Goal: Find specific page/section: Find specific page/section

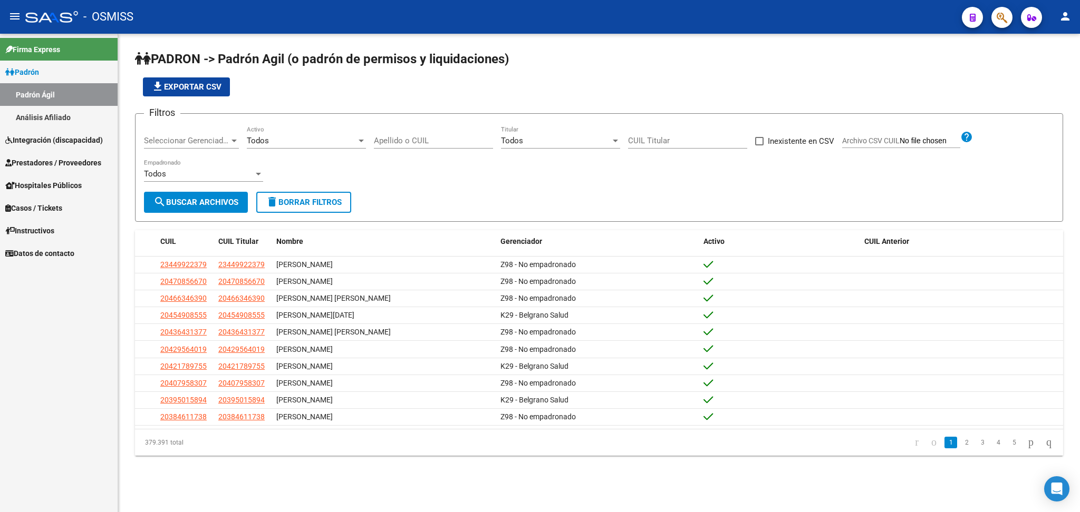
click at [85, 140] on span "Integración (discapacidad)" at bounding box center [54, 140] width 98 height 12
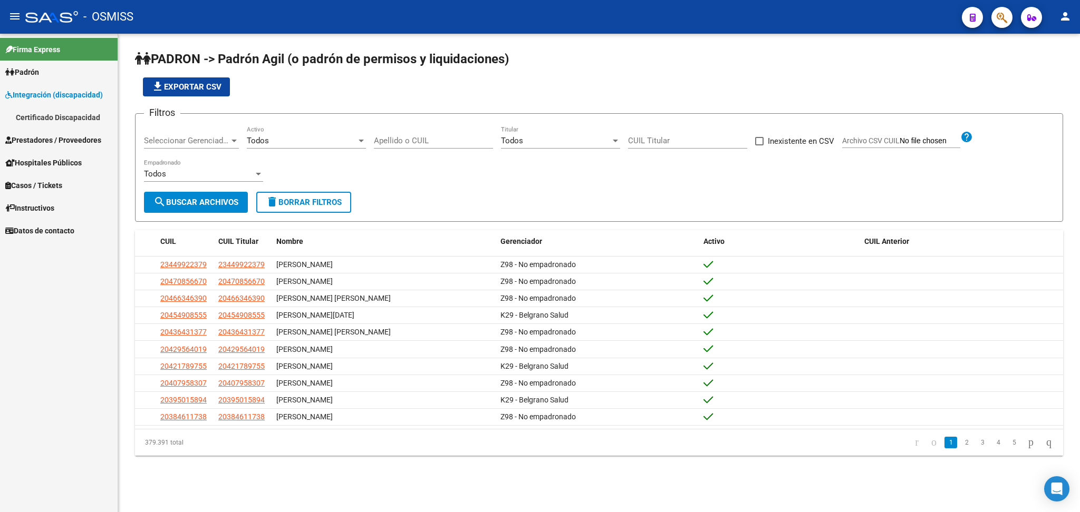
click at [72, 119] on link "Certificado Discapacidad" at bounding box center [59, 117] width 118 height 23
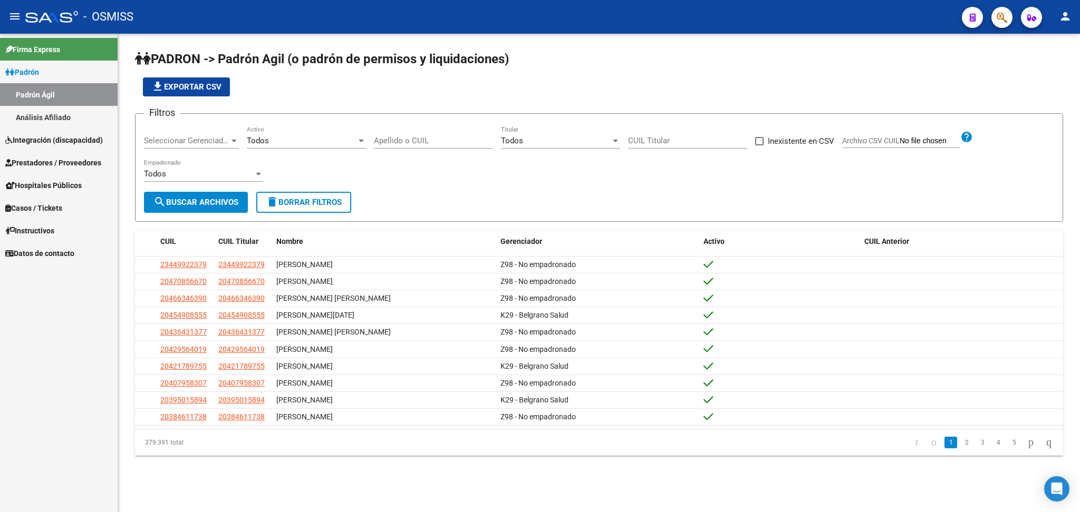
click at [81, 140] on span "Integración (discapacidad)" at bounding box center [54, 140] width 98 height 12
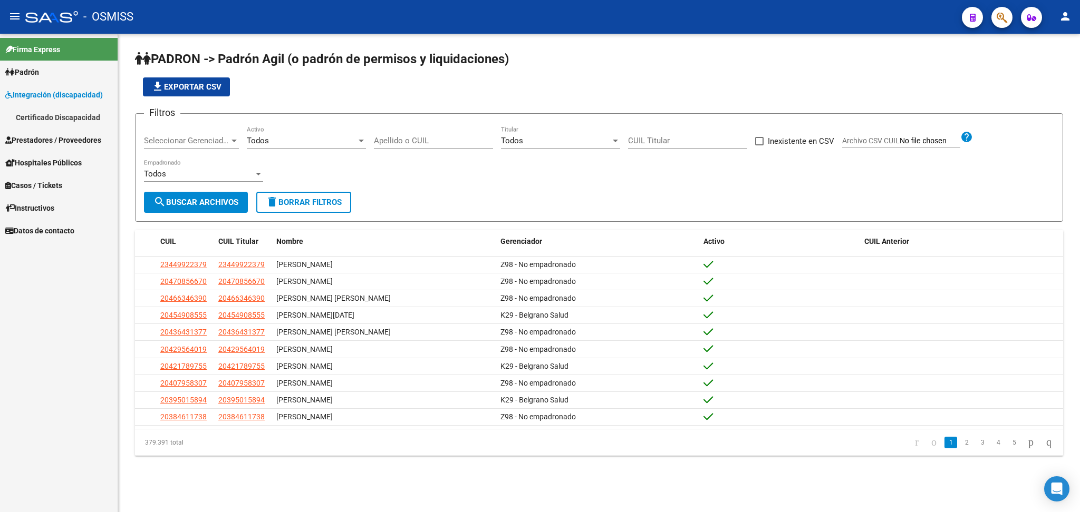
click at [67, 121] on link "Certificado Discapacidad" at bounding box center [59, 117] width 118 height 23
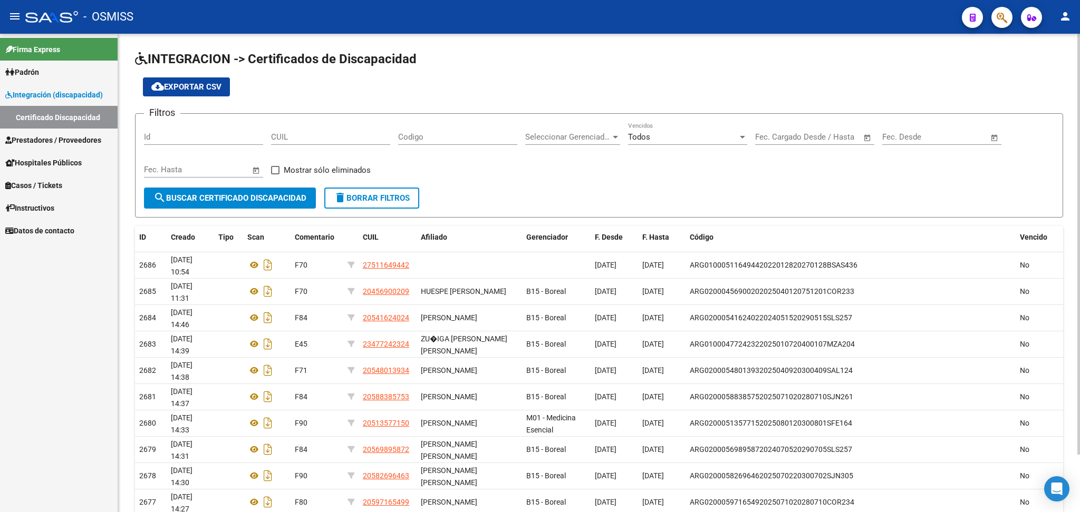
click at [546, 196] on form "Filtros Id CUIL Codigo Seleccionar Gerenciador Seleccionar Gerenciador Todos Ve…" at bounding box center [599, 165] width 928 height 104
